Goal: Check status: Check status

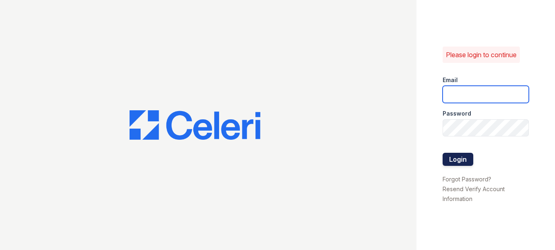
type input "arrivestreetervilleleasing@trinity-pm.com"
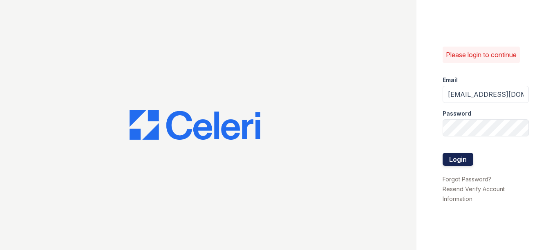
click at [464, 160] on button "Login" at bounding box center [458, 159] width 31 height 13
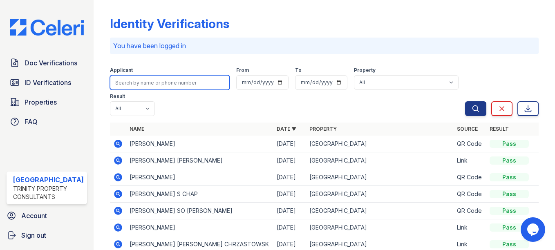
click at [168, 81] on input "search" at bounding box center [170, 82] width 120 height 15
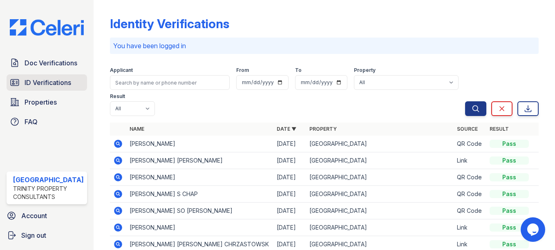
click at [50, 83] on span "ID Verifications" at bounding box center [48, 83] width 47 height 10
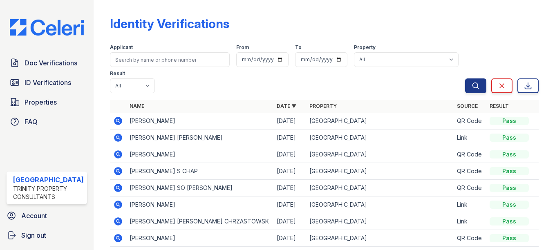
click at [50, 83] on span "ID Verifications" at bounding box center [48, 83] width 47 height 10
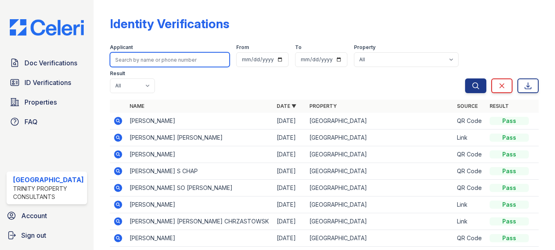
click at [158, 60] on input "search" at bounding box center [170, 59] width 120 height 15
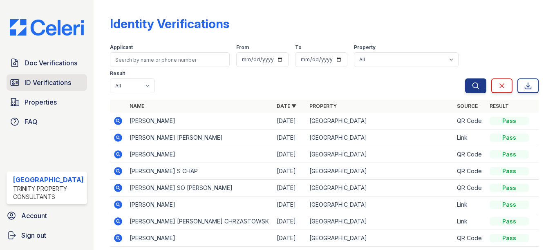
click at [56, 79] on span "ID Verifications" at bounding box center [48, 83] width 47 height 10
click at [56, 82] on span "ID Verifications" at bounding box center [48, 83] width 47 height 10
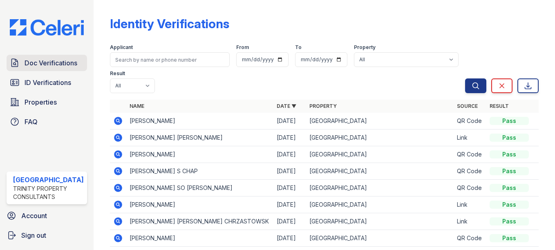
click at [46, 58] on span "Doc Verifications" at bounding box center [51, 63] width 53 height 10
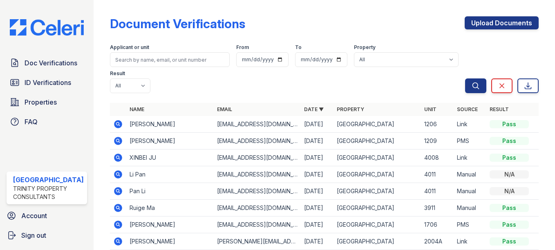
click at [43, 80] on span "ID Verifications" at bounding box center [48, 83] width 47 height 10
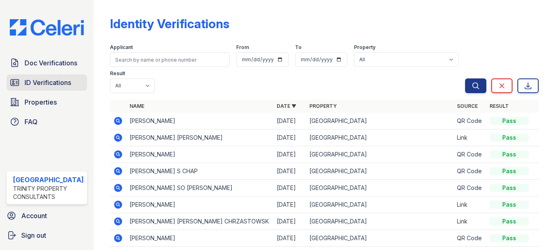
click at [27, 83] on span "ID Verifications" at bounding box center [48, 83] width 47 height 10
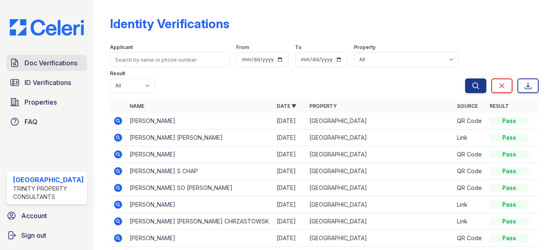
click at [42, 67] on span "Doc Verifications" at bounding box center [51, 63] width 53 height 10
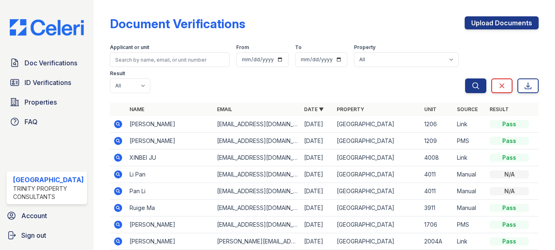
click at [43, 75] on link "ID Verifications" at bounding box center [47, 82] width 81 height 16
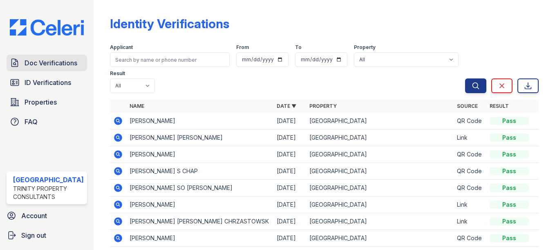
click at [65, 67] on span "Doc Verifications" at bounding box center [51, 63] width 53 height 10
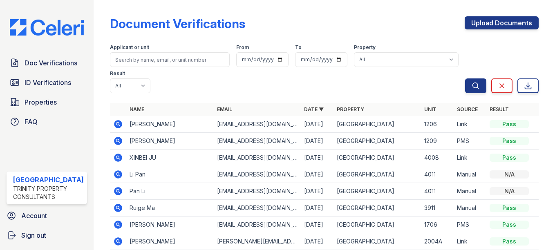
click at [59, 81] on span "ID Verifications" at bounding box center [48, 83] width 47 height 10
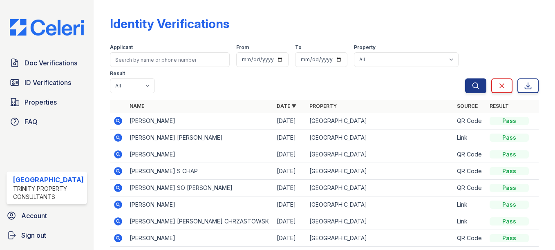
click at [59, 81] on span "ID Verifications" at bounding box center [48, 83] width 47 height 10
click at [44, 81] on span "ID Verifications" at bounding box center [48, 83] width 47 height 10
click at [63, 79] on span "ID Verifications" at bounding box center [48, 83] width 47 height 10
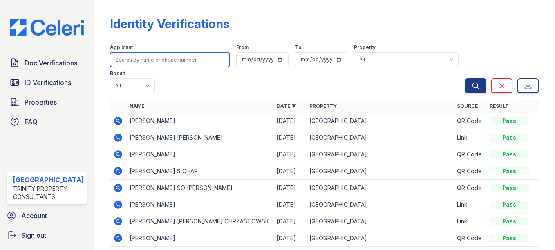
click at [141, 58] on input "search" at bounding box center [170, 59] width 120 height 15
type input "fengjiago"
click at [465, 79] on button "Search" at bounding box center [475, 86] width 21 height 15
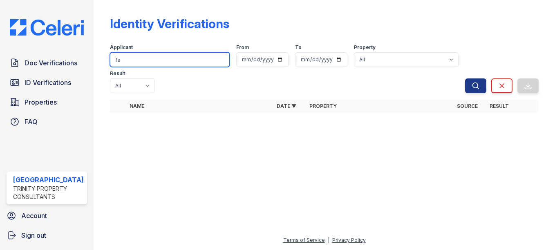
type input "f"
type input "yue"
click at [465, 79] on button "Search" at bounding box center [475, 86] width 21 height 15
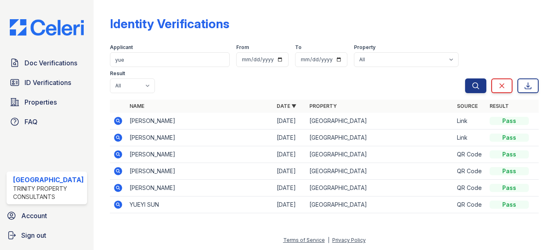
click at [114, 124] on icon at bounding box center [118, 121] width 8 height 8
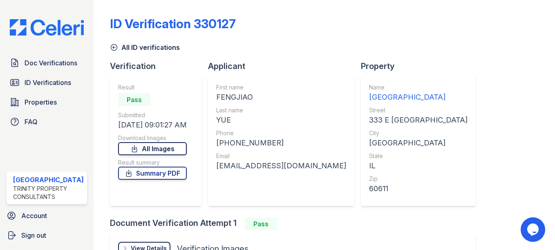
click at [166, 149] on link "All Images" at bounding box center [152, 148] width 69 height 13
drag, startPoint x: 540, startPoint y: 114, endPoint x: 510, endPoint y: 104, distance: 31.2
click at [538, 114] on div "ID Verification 330127 All ID verifications Verification Result Pass Submitted …" at bounding box center [325, 125] width 462 height 250
